Goal: Information Seeking & Learning: Understand process/instructions

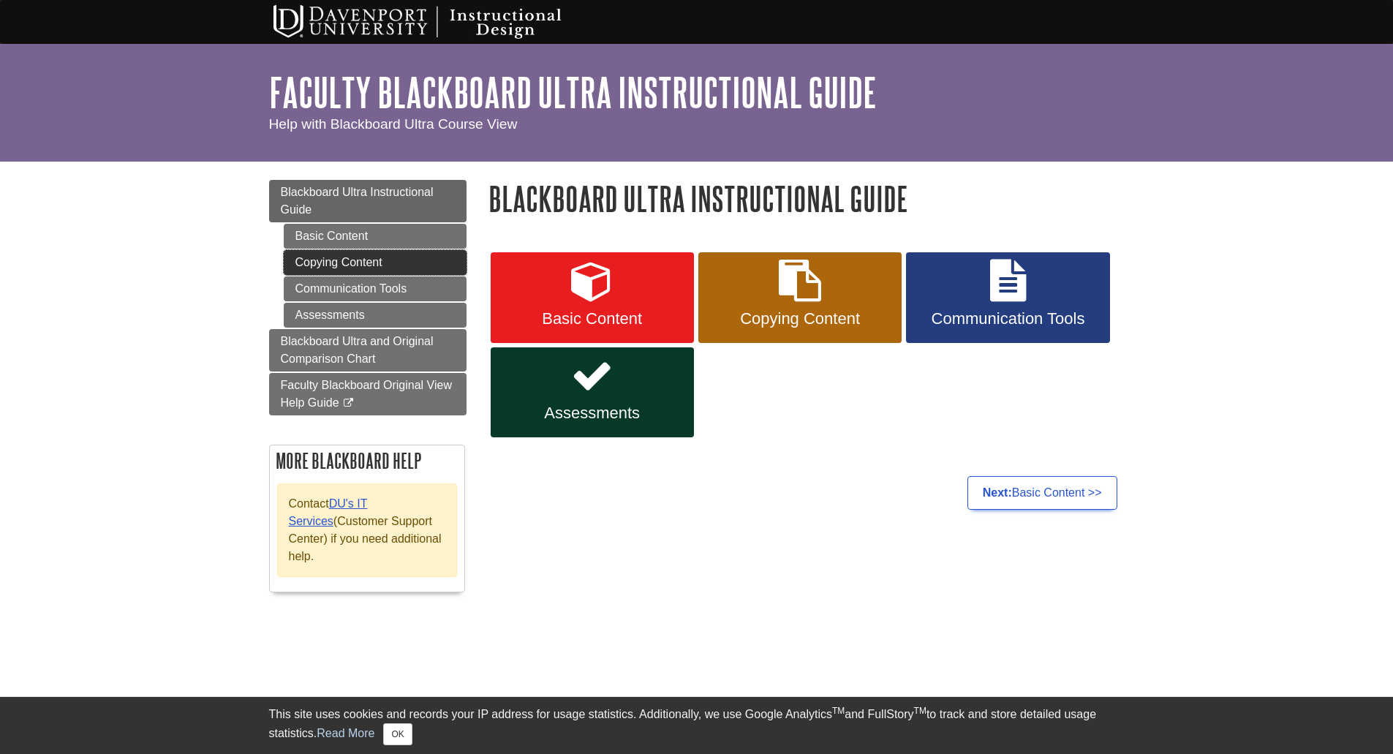
click at [346, 265] on link "Copying Content" at bounding box center [375, 262] width 183 height 25
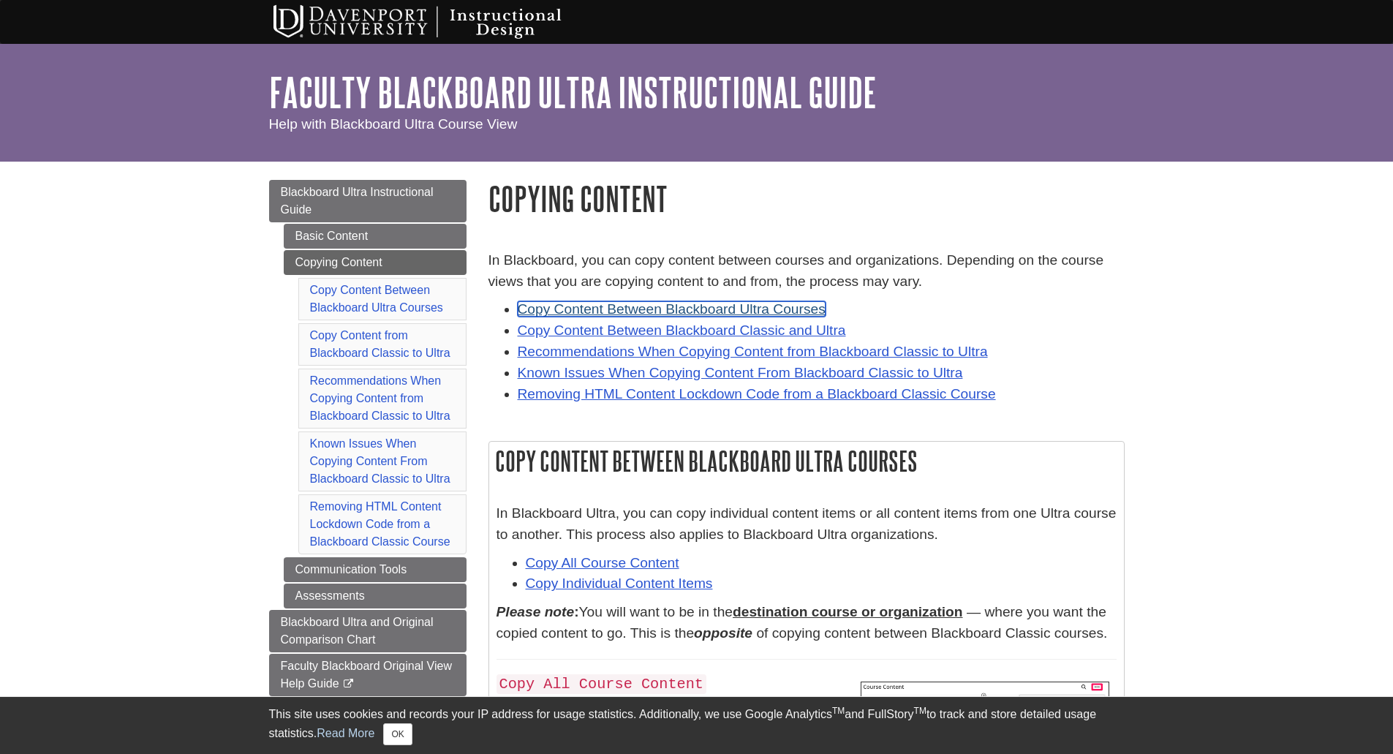
click at [720, 307] on link "Copy Content Between Blackboard Ultra Courses" at bounding box center [672, 308] width 308 height 15
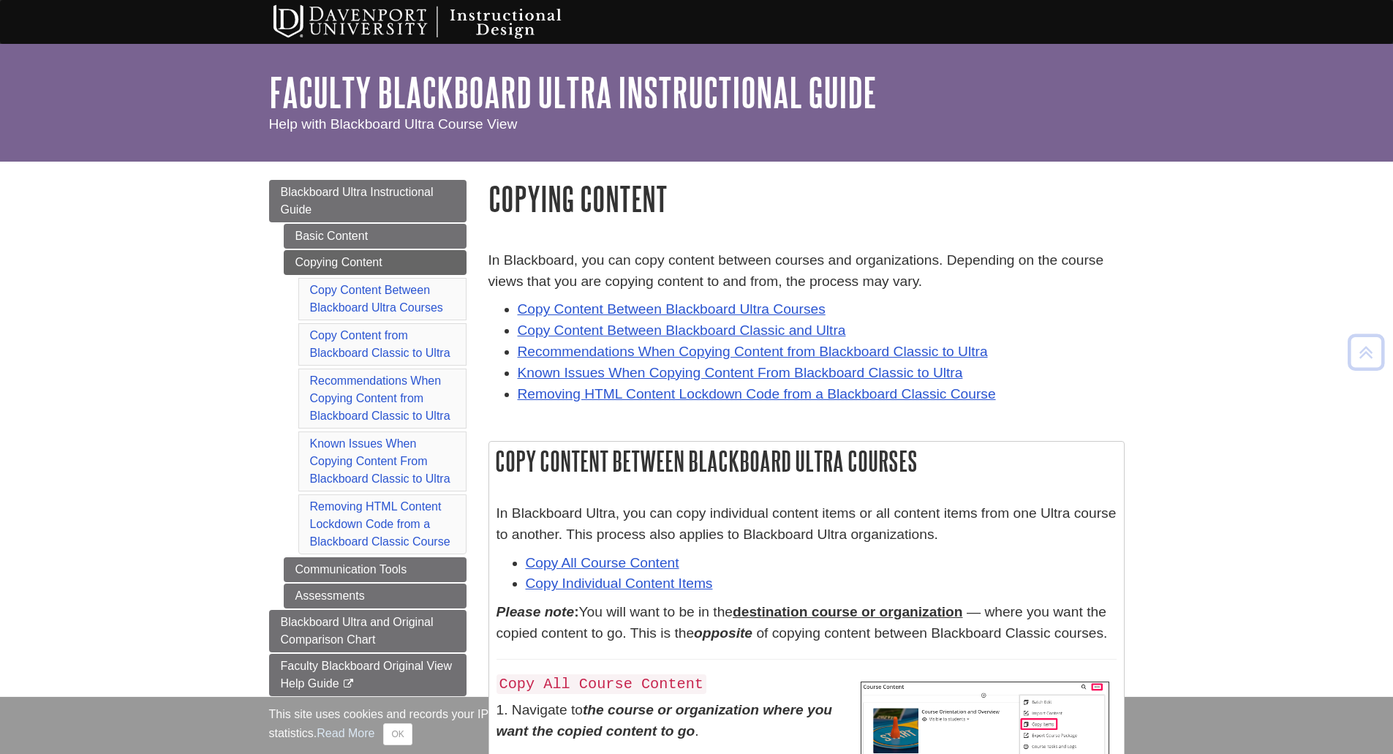
scroll to position [441, 0]
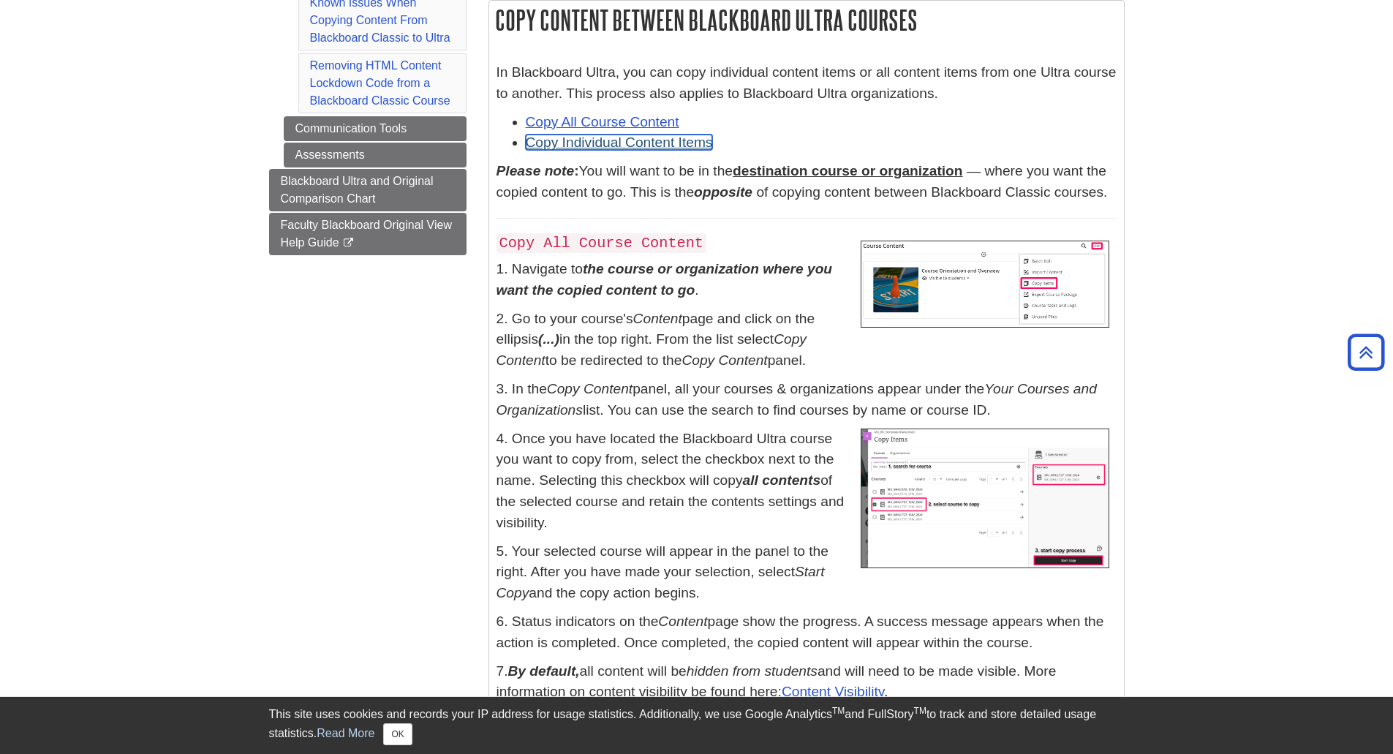
click at [640, 145] on link "Copy Individual Content Items" at bounding box center [619, 141] width 187 height 15
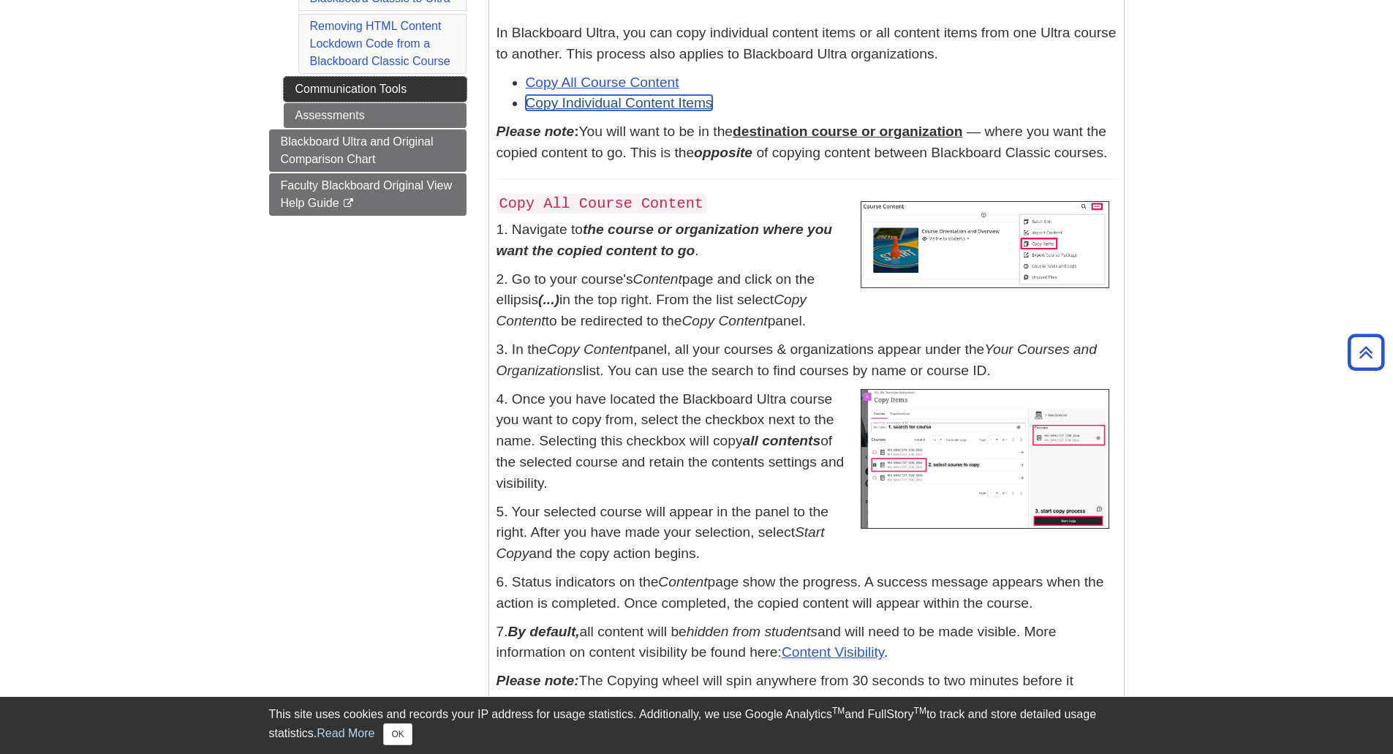
scroll to position [491, 0]
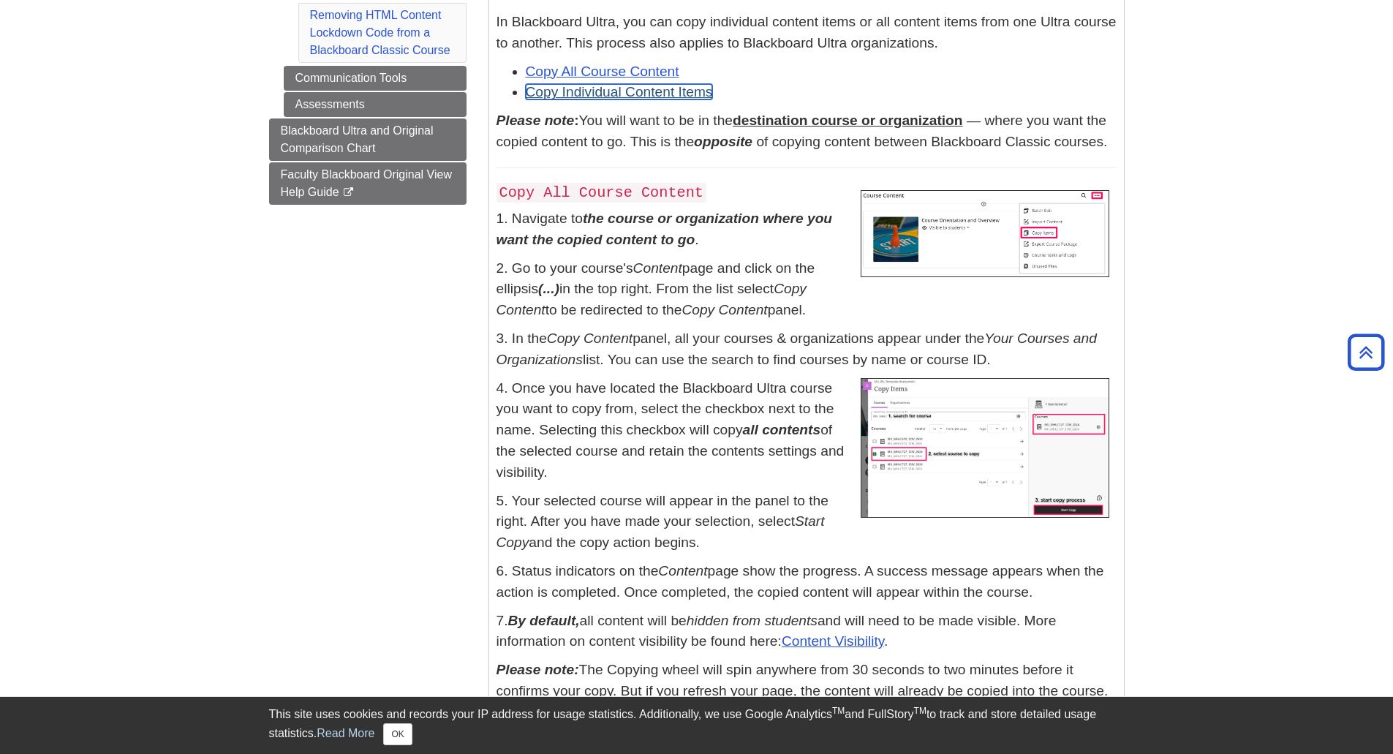
click at [664, 92] on link "Copy Individual Content Items" at bounding box center [619, 91] width 187 height 15
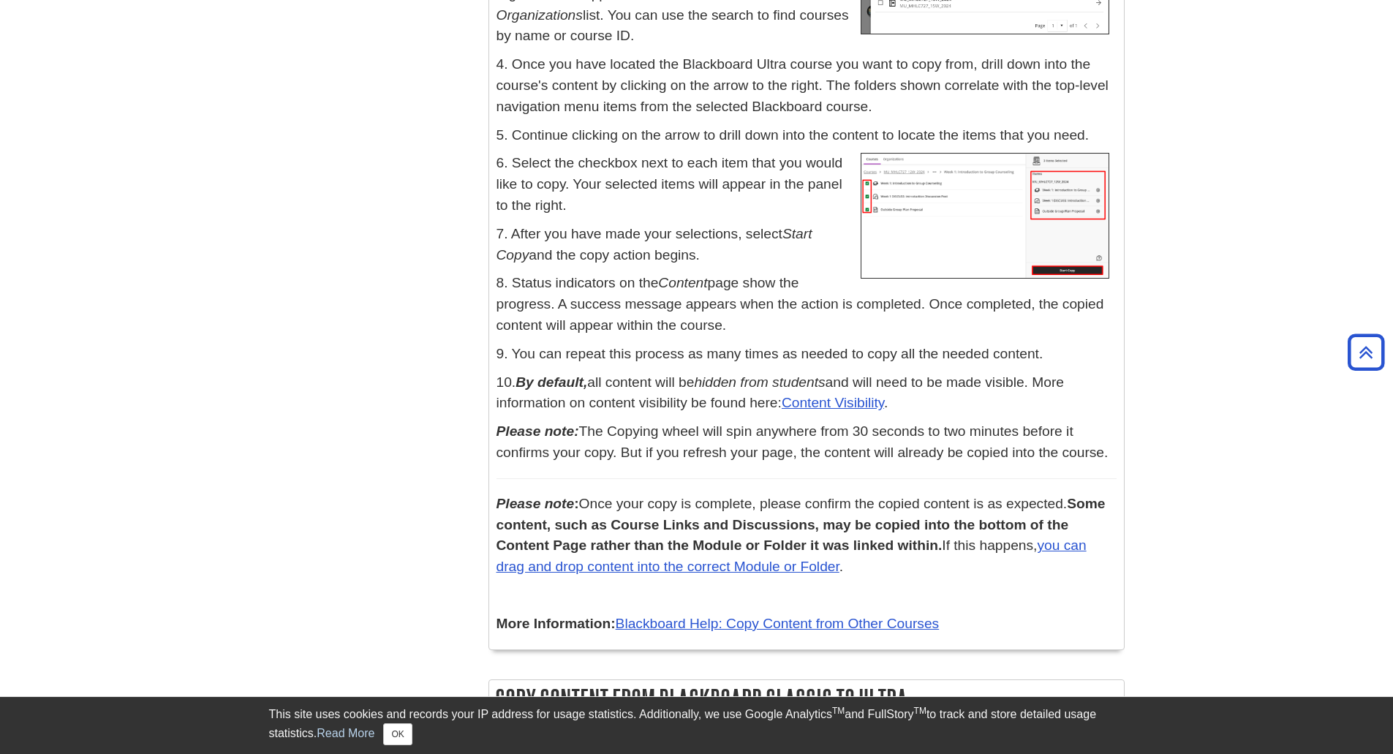
scroll to position [1368, 0]
